Goal: Task Accomplishment & Management: Use online tool/utility

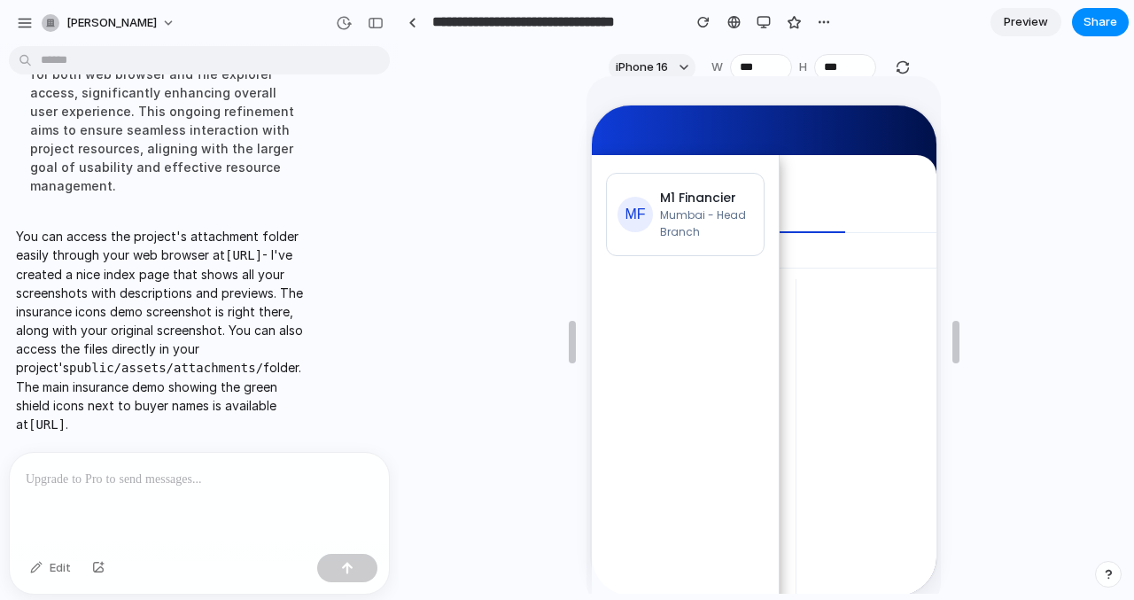
scroll to position [352, 0]
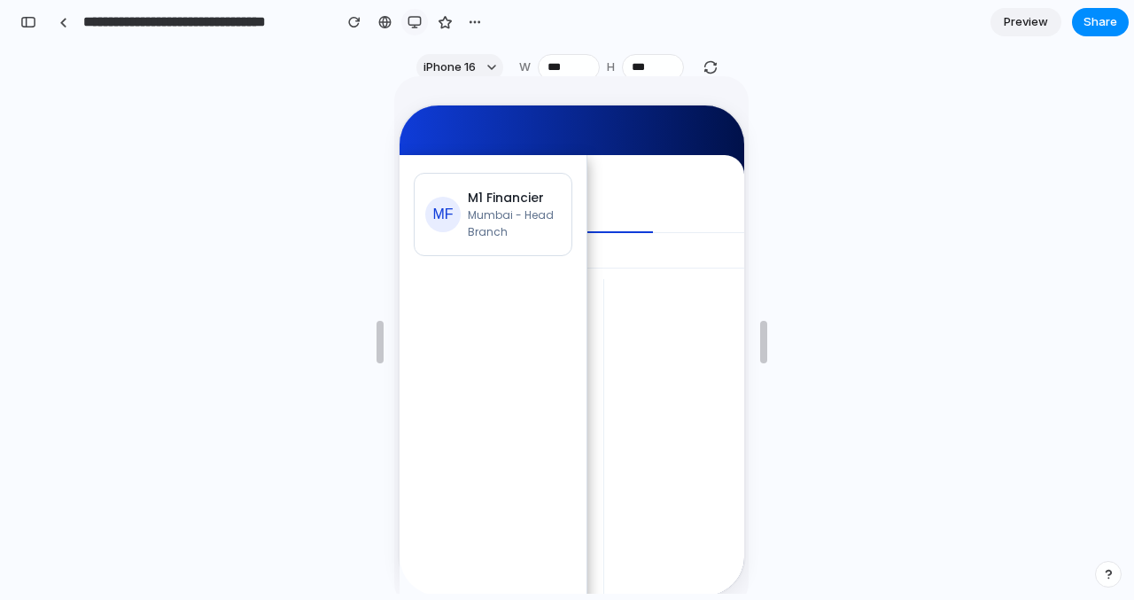
scroll to position [3838, 0]
click at [417, 23] on div "button" at bounding box center [414, 22] width 14 height 14
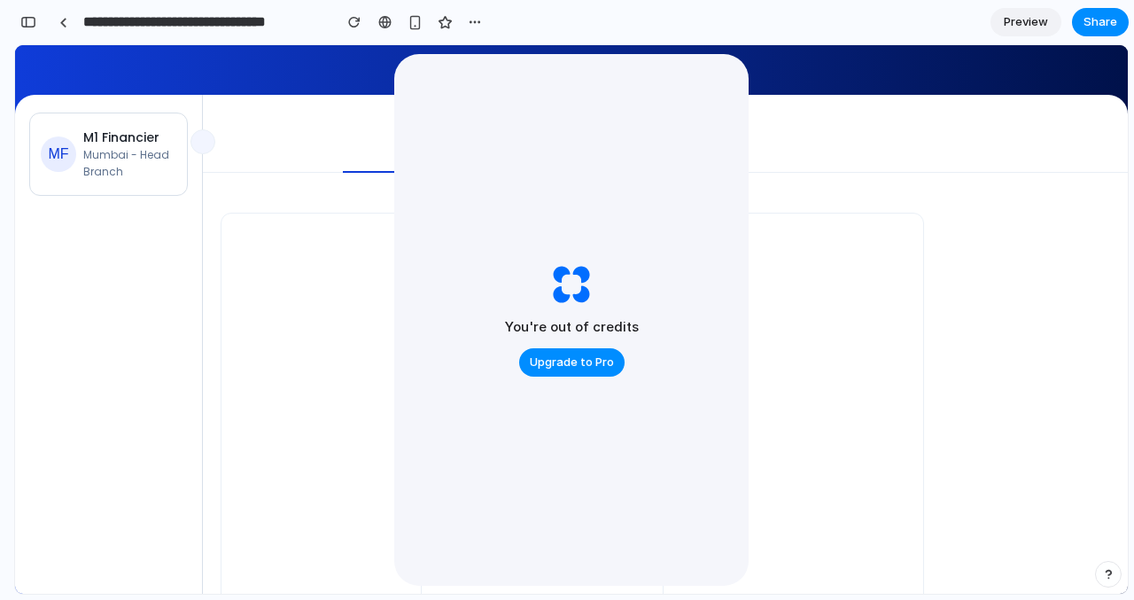
click at [745, 62] on img at bounding box center [863, 70] width 1656 height 1104
click at [804, 125] on img at bounding box center [863, 70] width 1656 height 1104
click at [1040, 14] on span "Preview" at bounding box center [1025, 22] width 44 height 18
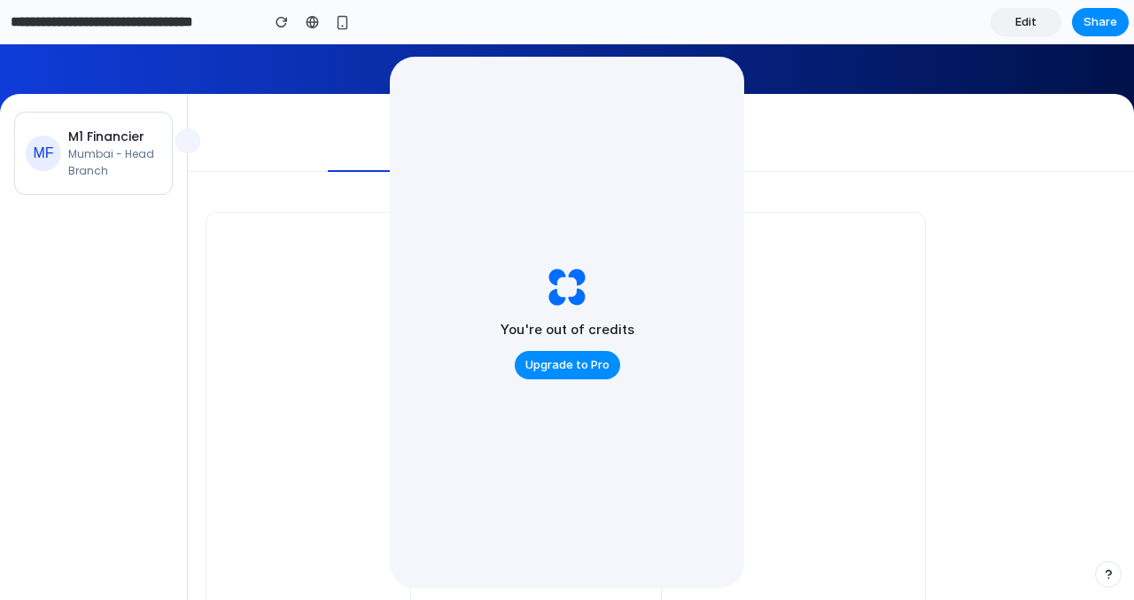
click at [860, 104] on img at bounding box center [847, 69] width 1656 height 1104
